Goal: Task Accomplishment & Management: Complete application form

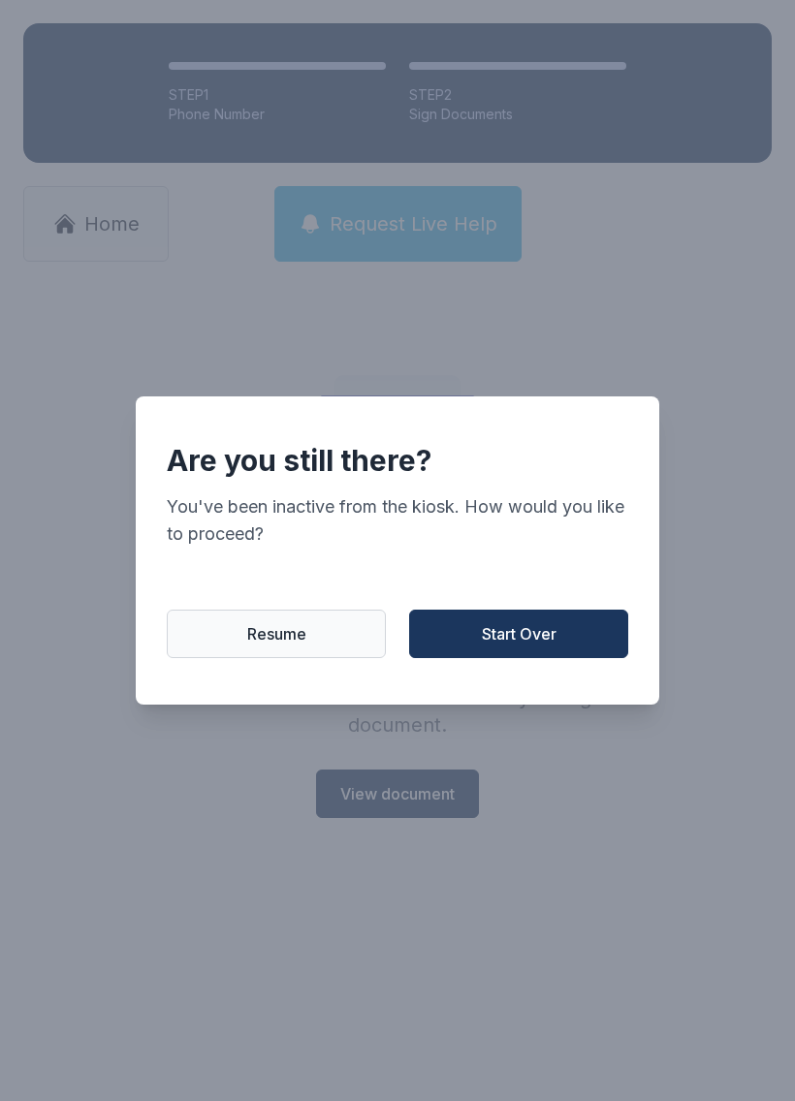
click at [281, 645] on span "Resume" at bounding box center [276, 633] width 59 height 23
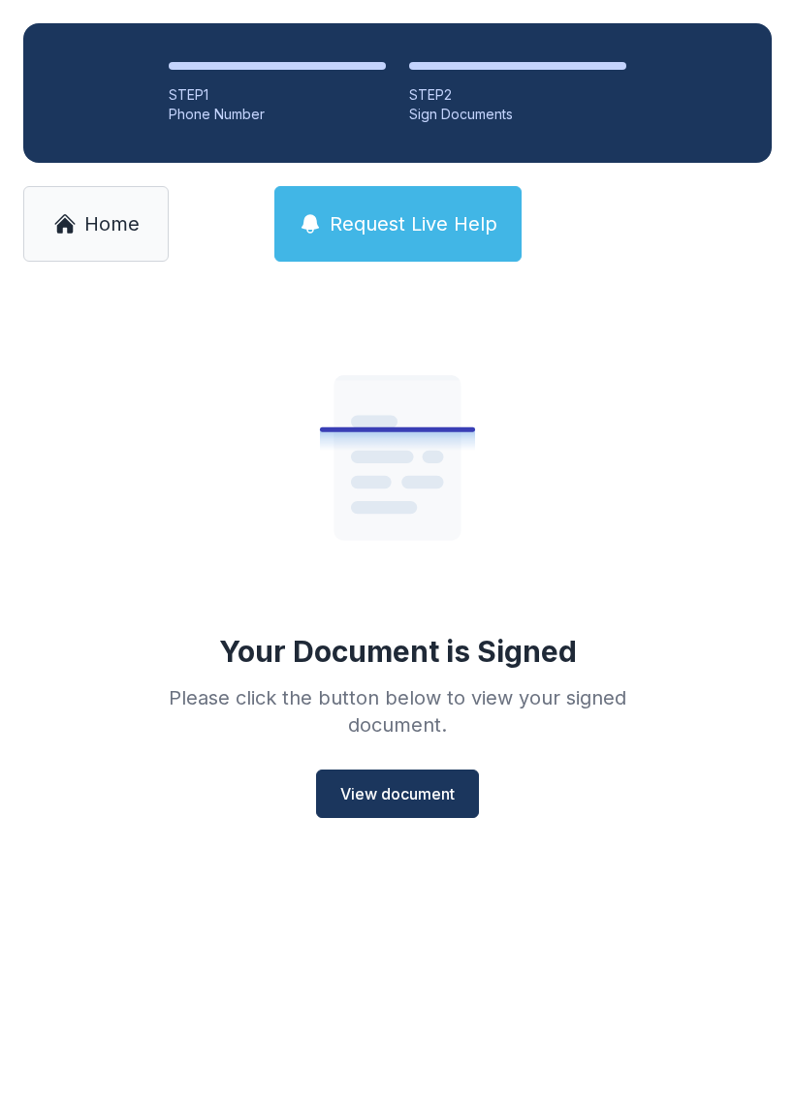
click at [280, 651] on button "Resume" at bounding box center [282, 630] width 208 height 47
click at [403, 196] on button "Request Live Help" at bounding box center [397, 224] width 247 height 76
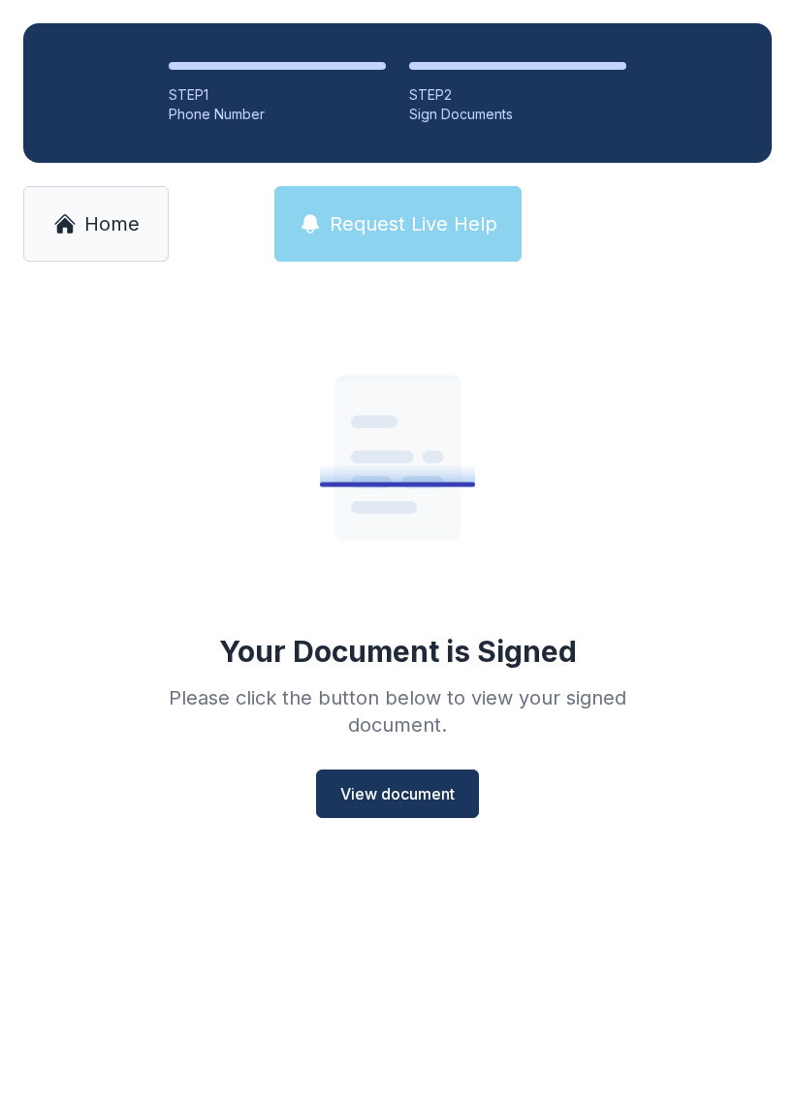
click at [402, 196] on div "Request Live Help A Virtual Manager has been alerted and will be with you short…" at bounding box center [397, 550] width 795 height 1101
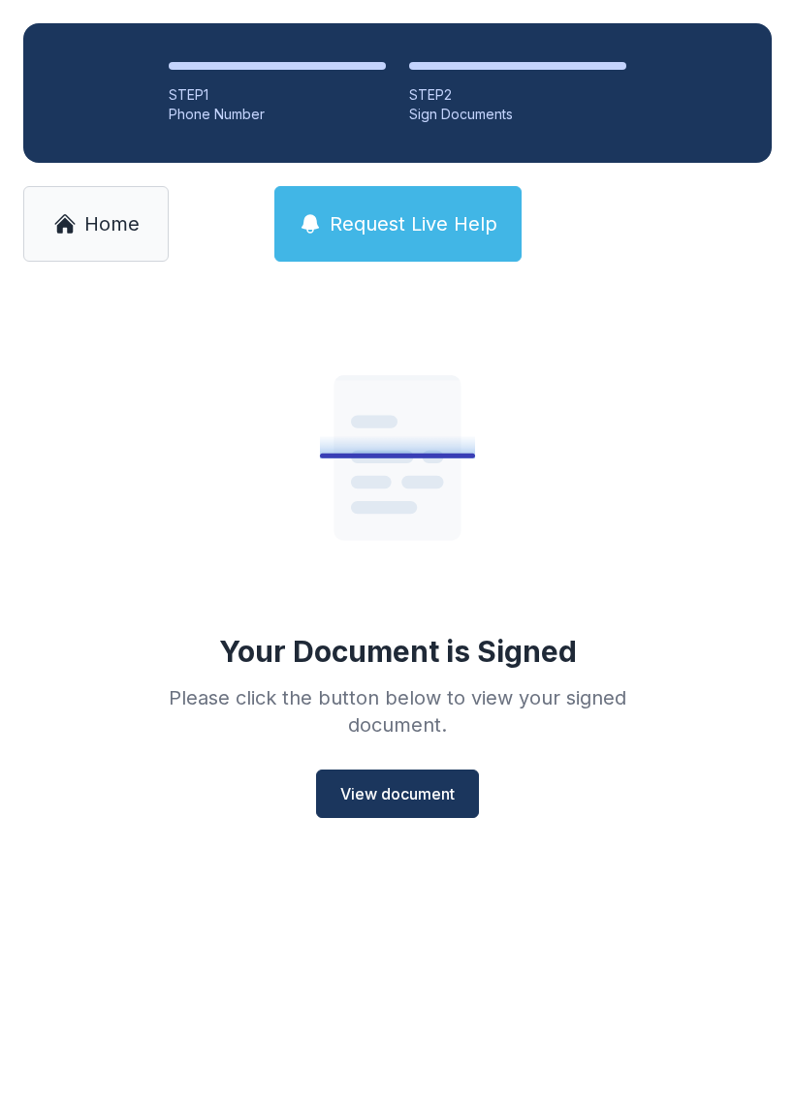
click at [420, 212] on span "Request Live Help" at bounding box center [414, 223] width 168 height 27
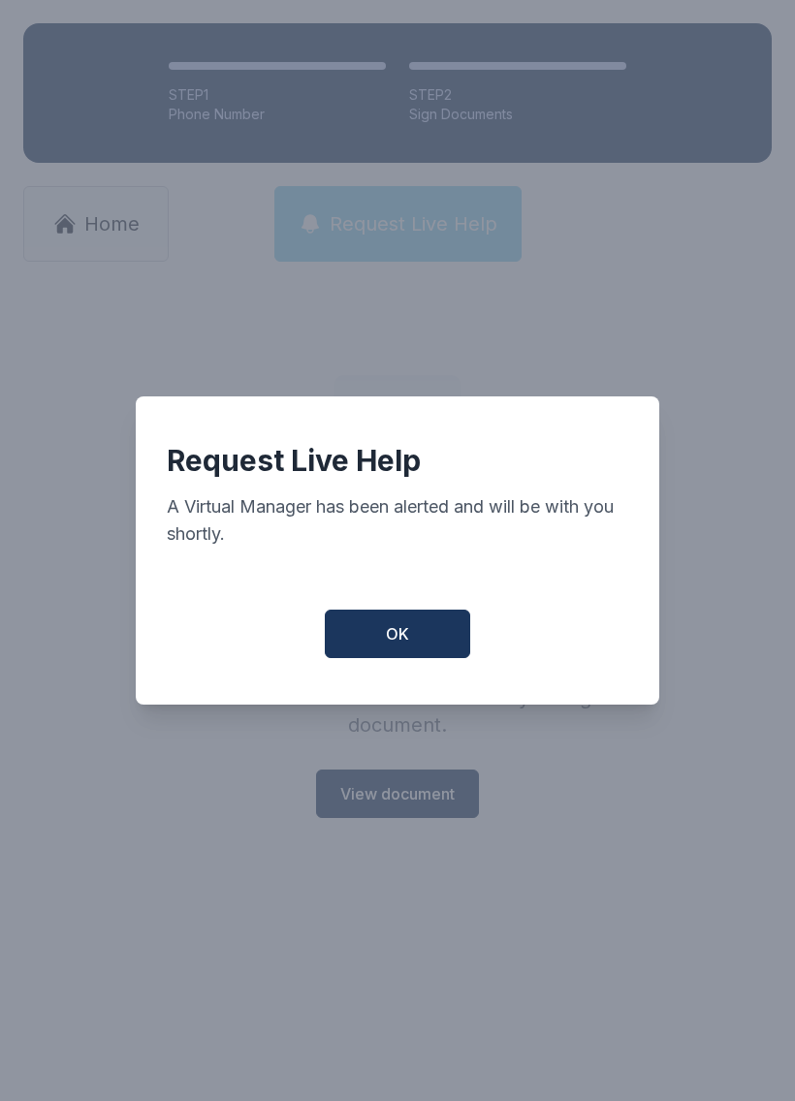
click at [420, 212] on div "Request Live Help A Virtual Manager has been alerted and will be with you short…" at bounding box center [397, 550] width 795 height 1101
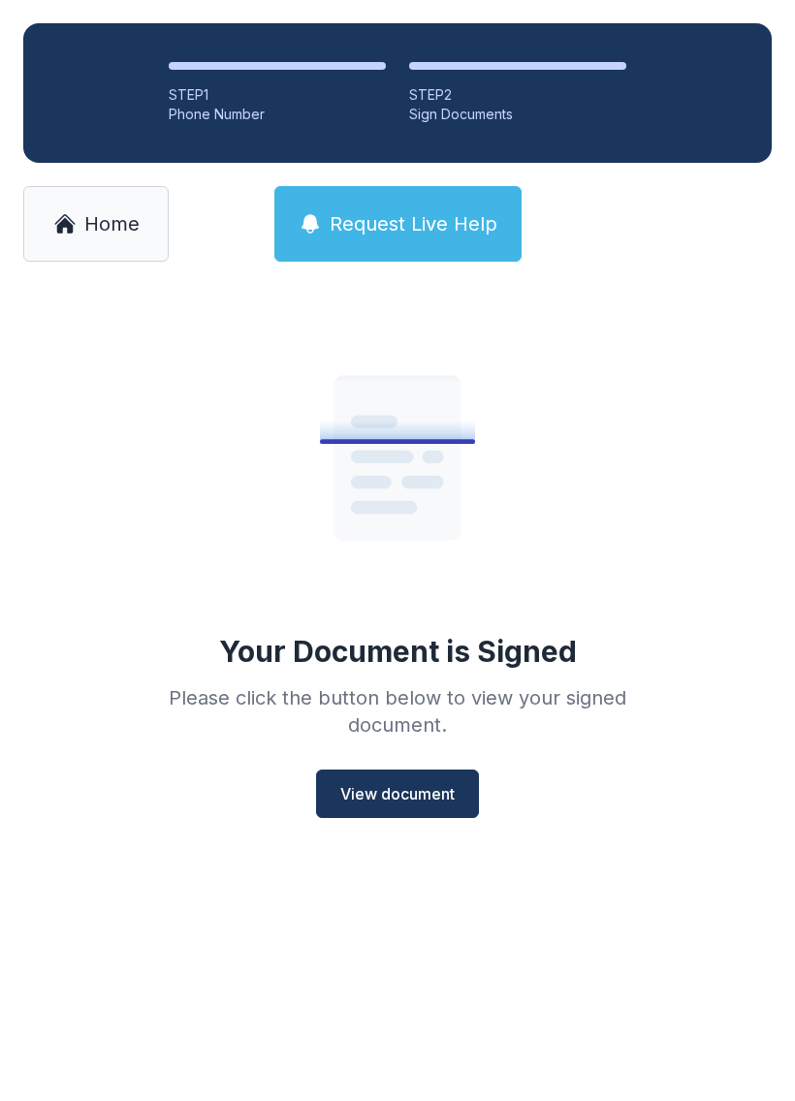
click at [108, 221] on span "Home" at bounding box center [111, 223] width 55 height 27
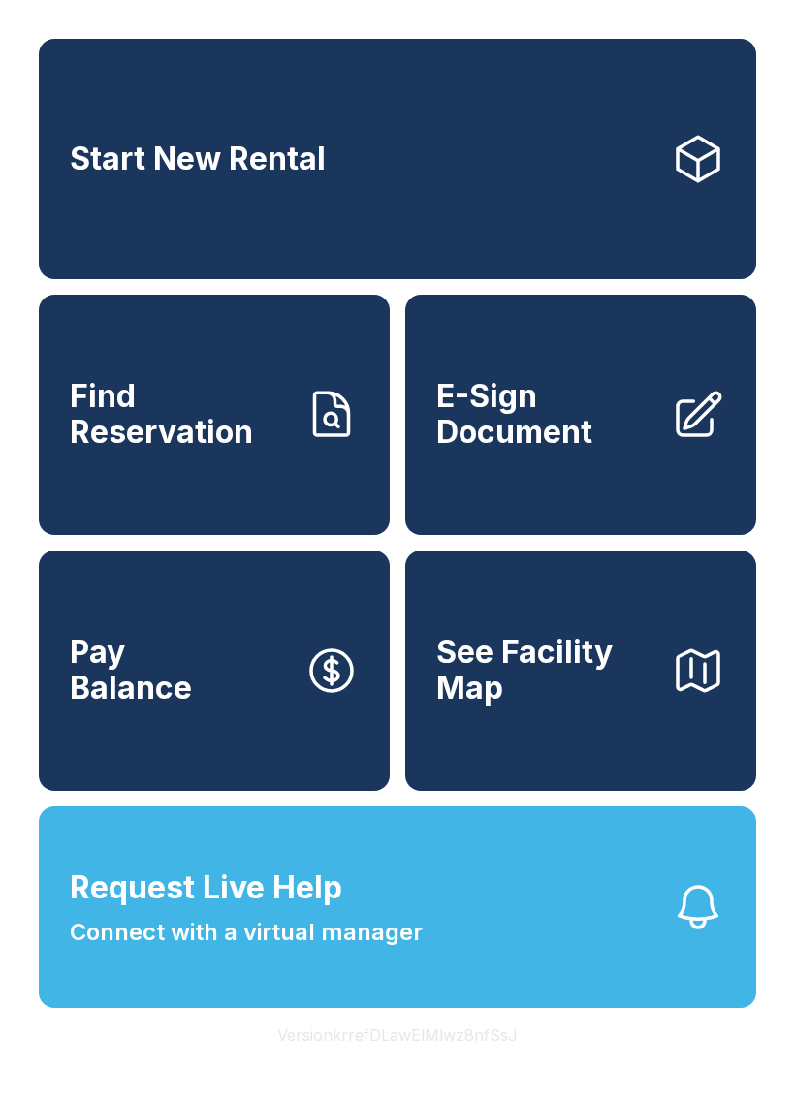
click at [591, 951] on button "Request Live Help Connect with a virtual manager" at bounding box center [397, 907] width 717 height 202
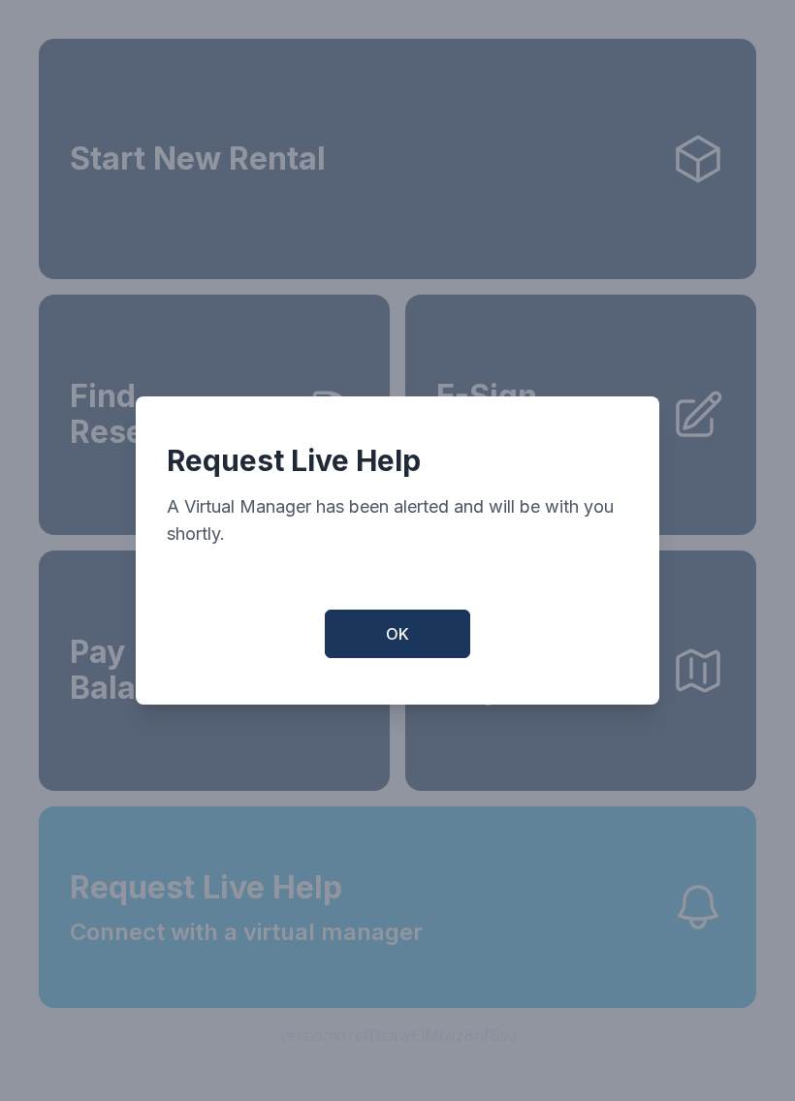
click at [415, 632] on button "OK" at bounding box center [397, 634] width 145 height 48
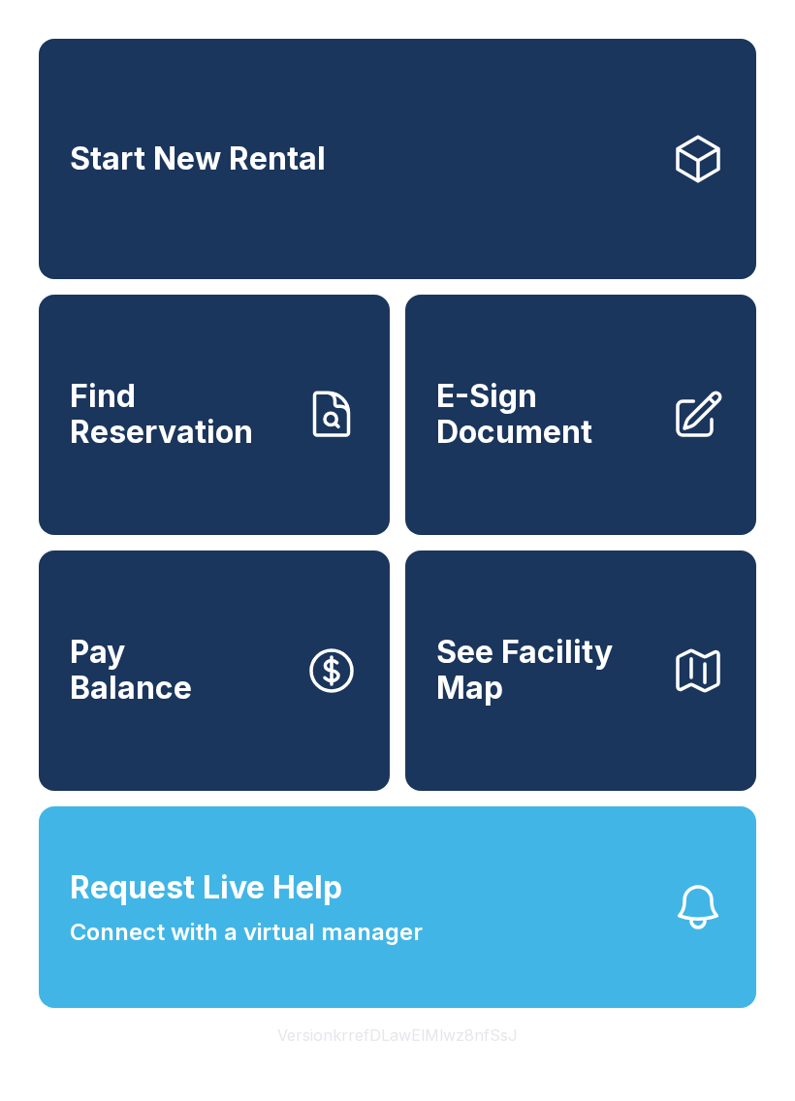
click at [329, 911] on span "Request Live Help" at bounding box center [206, 887] width 272 height 47
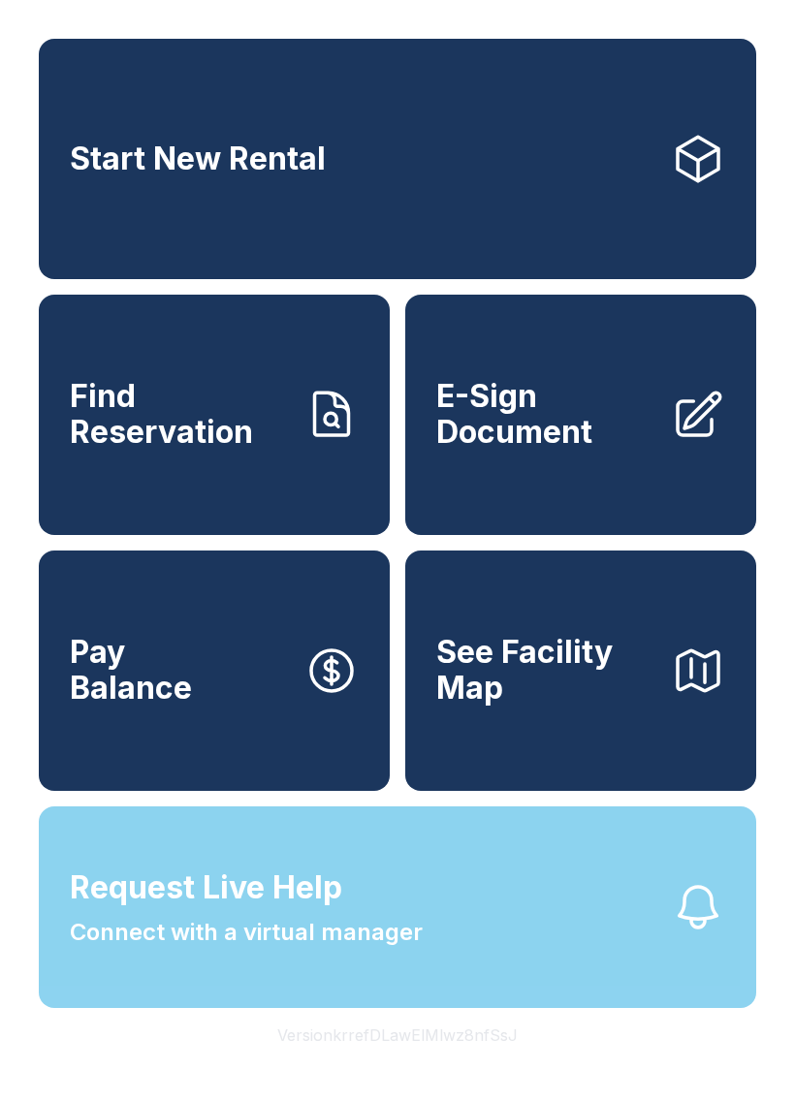
click at [378, 933] on span "Request Live Help Connect with a virtual manager" at bounding box center [246, 906] width 353 height 85
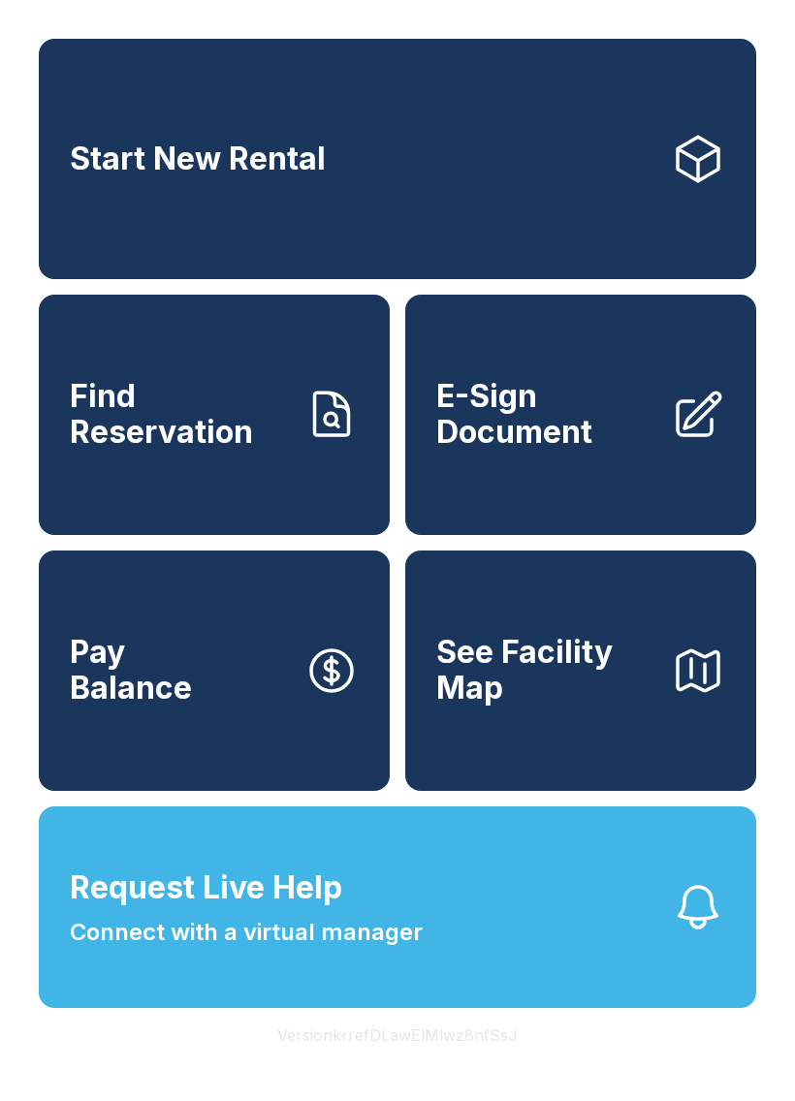
click at [656, 982] on button "Request Live Help Connect with a virtual manager" at bounding box center [397, 907] width 717 height 202
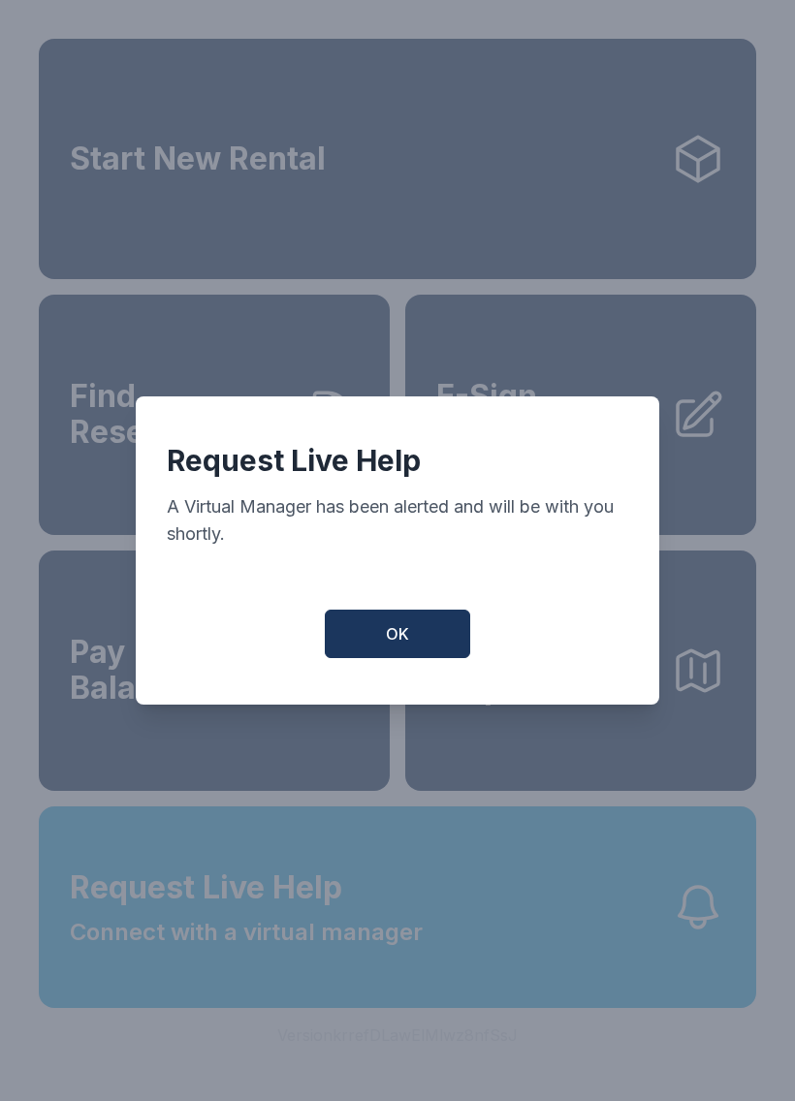
click at [387, 632] on span "OK" at bounding box center [397, 633] width 23 height 23
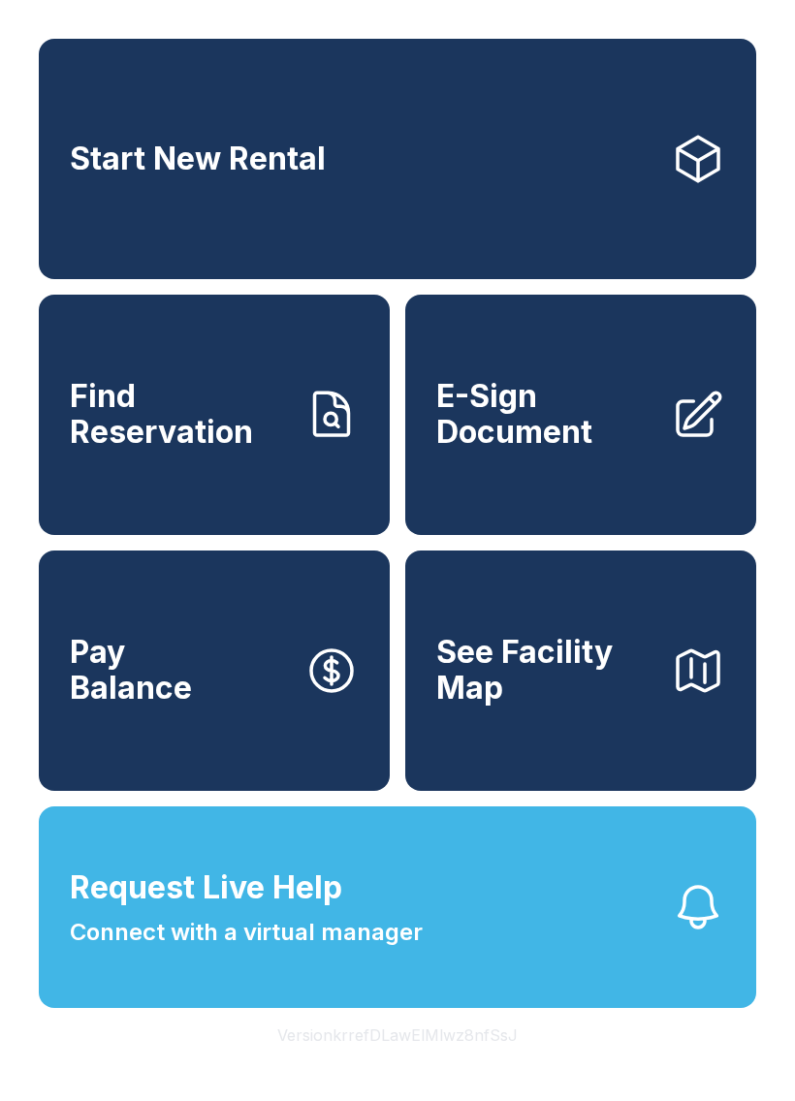
click at [662, 427] on link "E-Sign Document" at bounding box center [580, 415] width 351 height 240
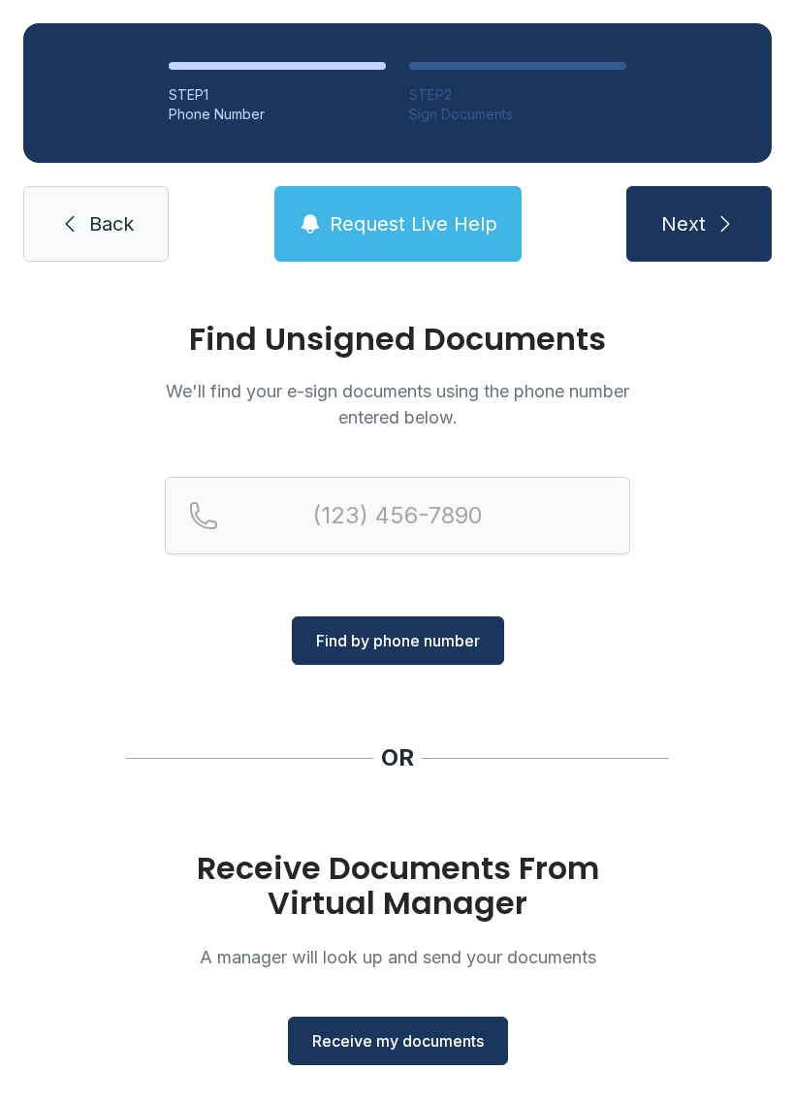
click at [427, 1039] on span "Receive my documents" at bounding box center [398, 1040] width 172 height 23
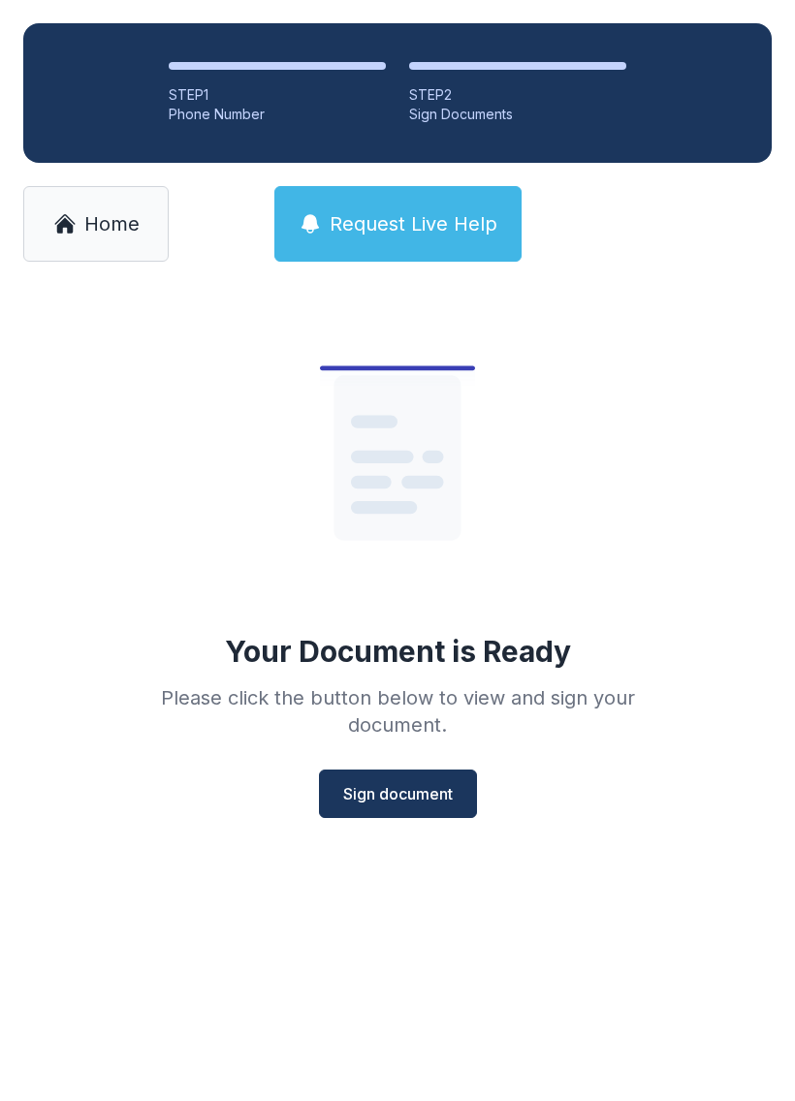
click at [433, 780] on button "Sign document" at bounding box center [398, 793] width 158 height 48
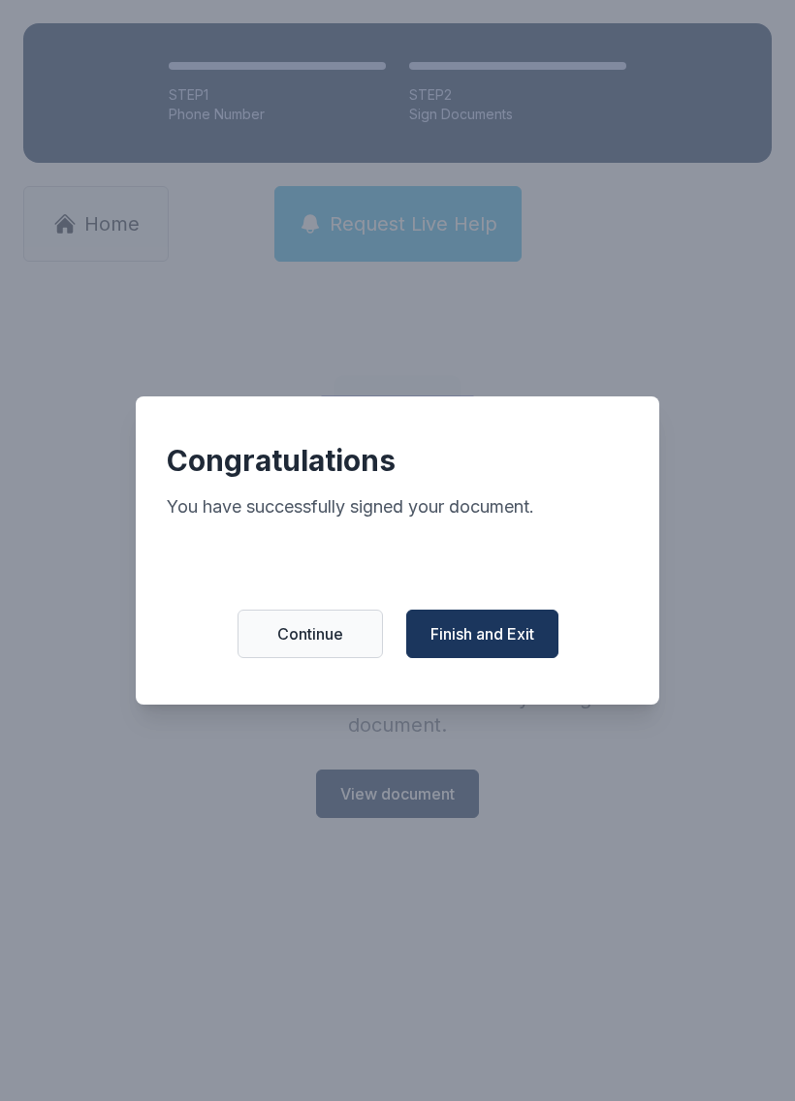
click at [474, 633] on span "Finish and Exit" at bounding box center [482, 633] width 104 height 23
